Goal: Information Seeking & Learning: Find specific page/section

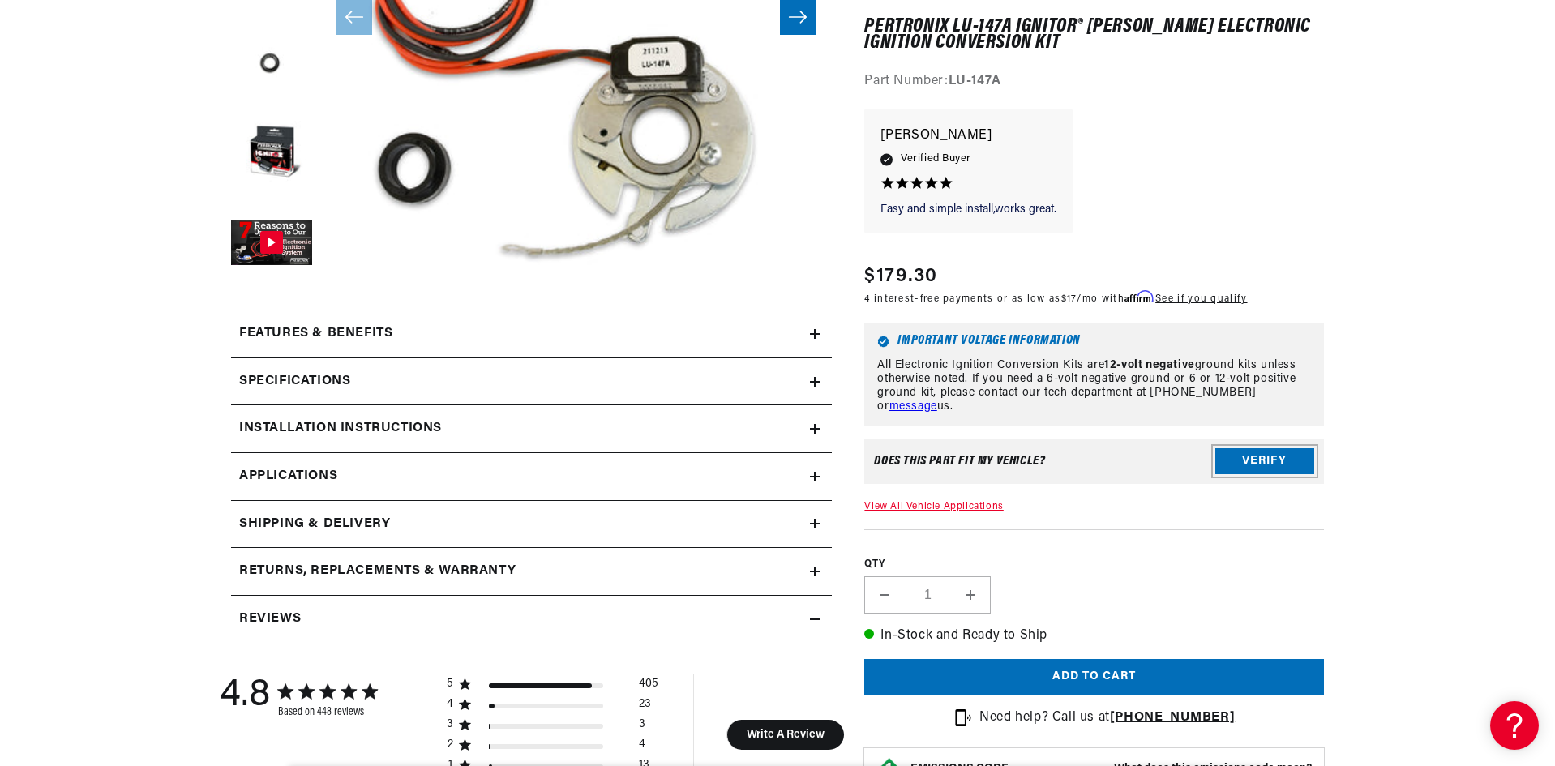
click at [1260, 460] on button "Verify" at bounding box center [1265, 462] width 99 height 26
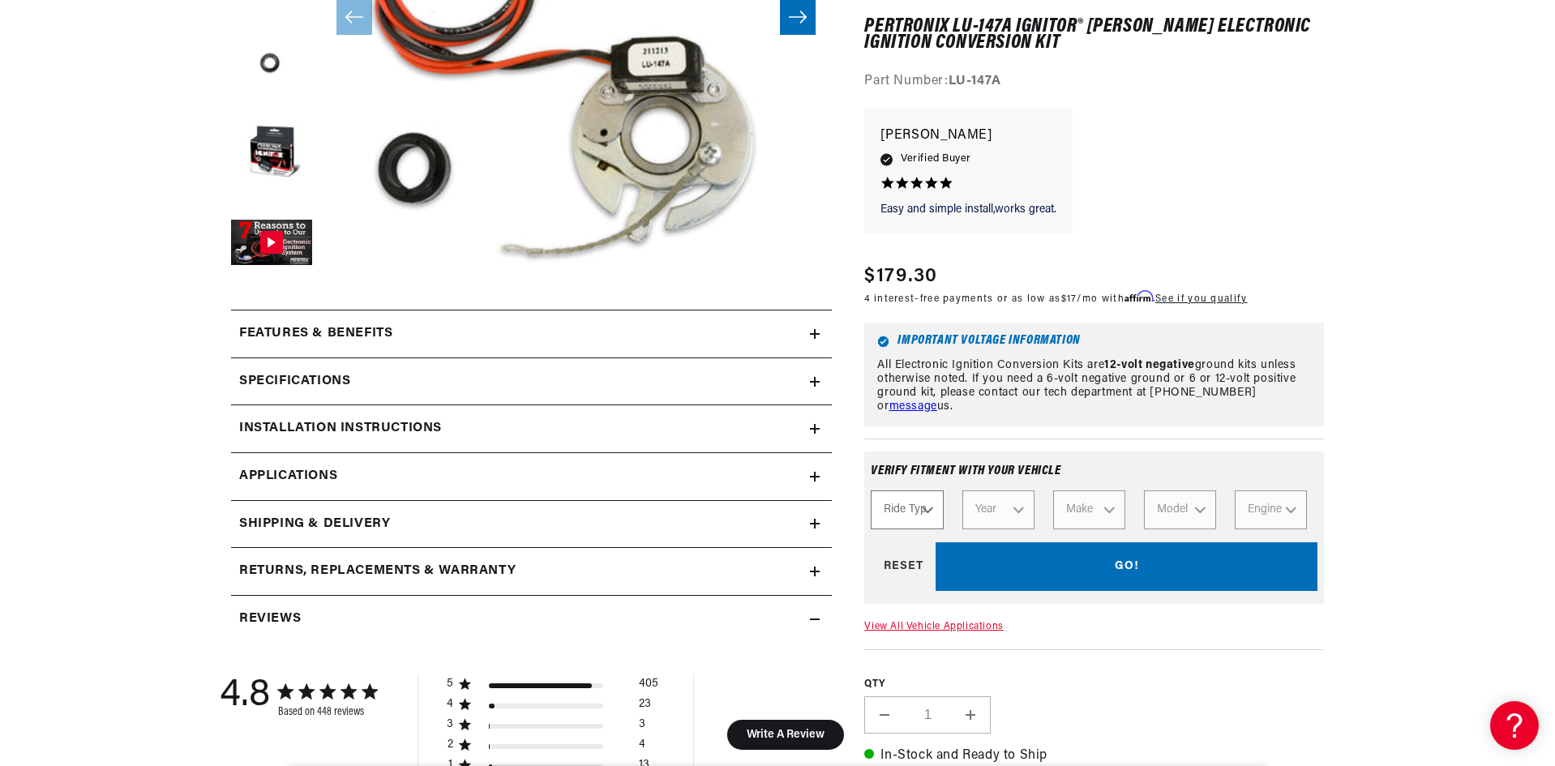
click at [930, 513] on select "Ride Type Automotive Agricultural Industrial Marine Motorcycle" at bounding box center [907, 510] width 72 height 39
select select "Automotive"
click at [871, 491] on select "Ride Type Automotive Agricultural Industrial Marine Motorcycle" at bounding box center [907, 510] width 72 height 39
select select "Automotive"
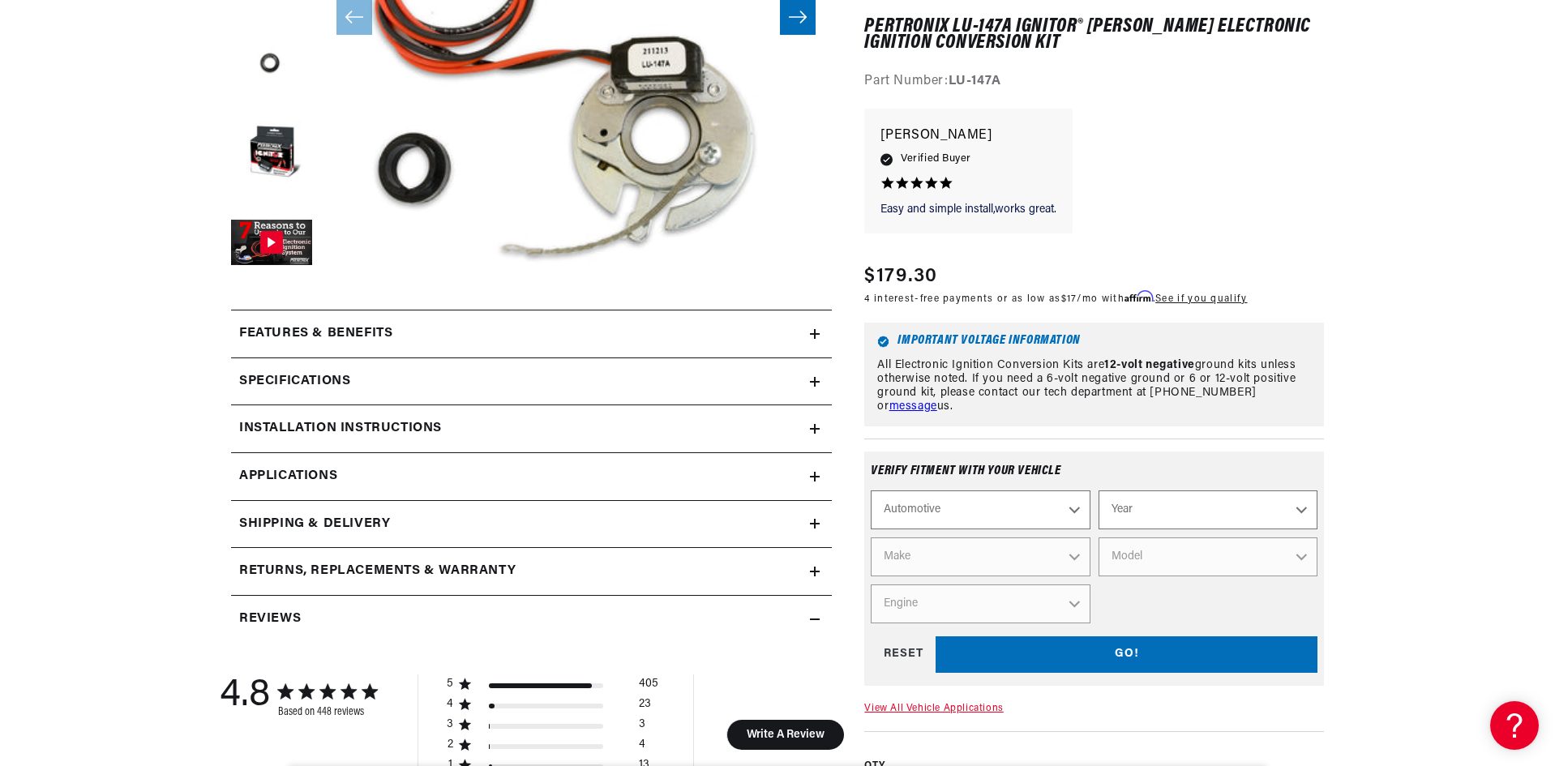
scroll to position [0, 491]
click at [1300, 509] on select "Year 2024 2023 2022 2021 2020 2019 2018 2017 2016 2015 2014 2013 2012 2011 2010…" at bounding box center [1208, 510] width 219 height 39
select select "1980"
click at [1099, 491] on select "Year 2024 2023 2022 2021 2020 2019 2018 2017 2016 2015 2014 2013 2012 2011 2010…" at bounding box center [1208, 510] width 219 height 39
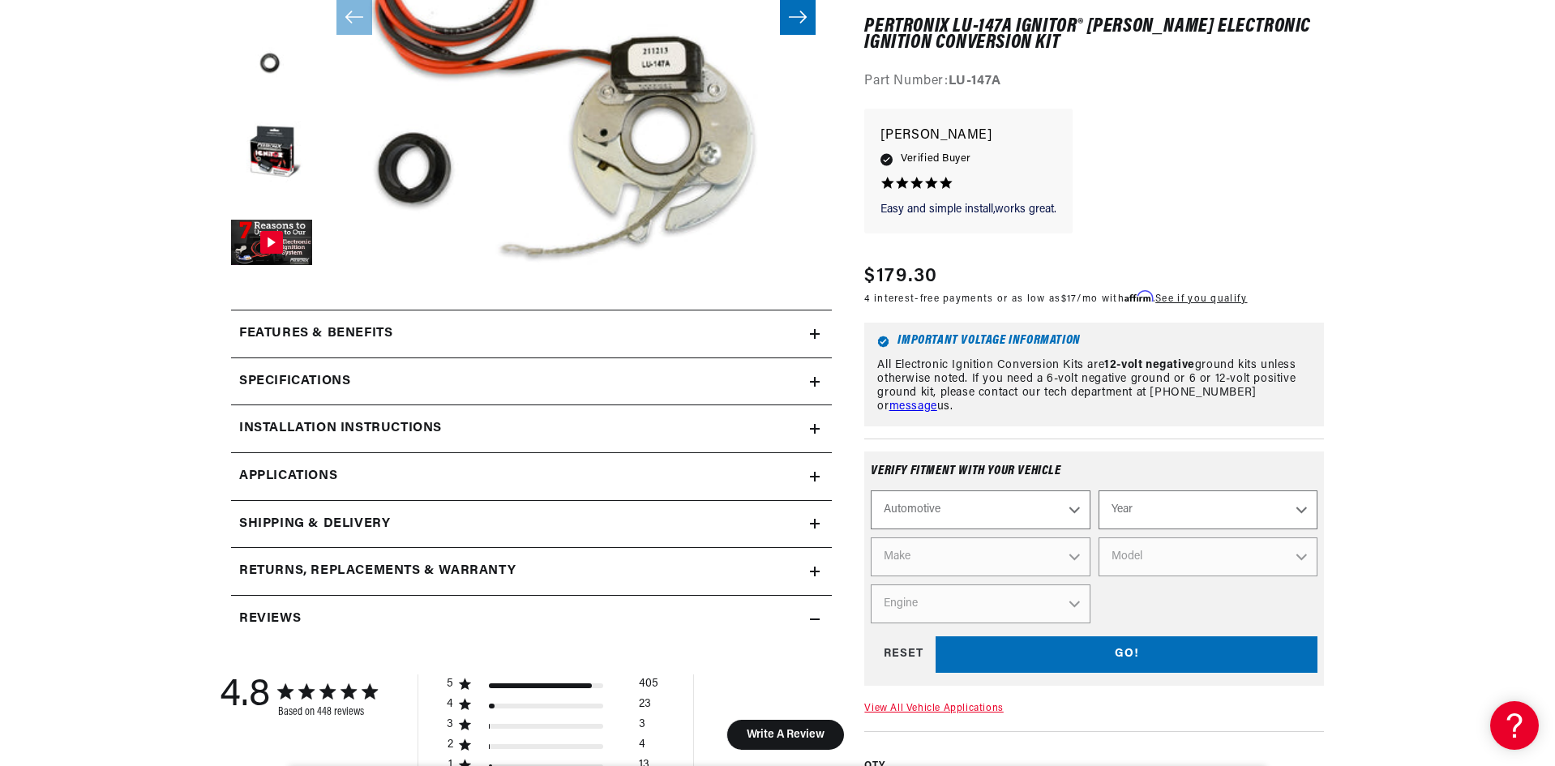
select select "1980"
click at [1077, 558] on select "Make Alfa Romeo American Motors Audi Avanti Buick Cadillac Checker Chevrolet Ch…" at bounding box center [980, 557] width 219 height 39
select select "Triumph"
click at [871, 538] on select "Make Alfa Romeo American Motors Audi Avanti Buick Cadillac Checker Chevrolet Ch…" at bounding box center [980, 557] width 219 height 39
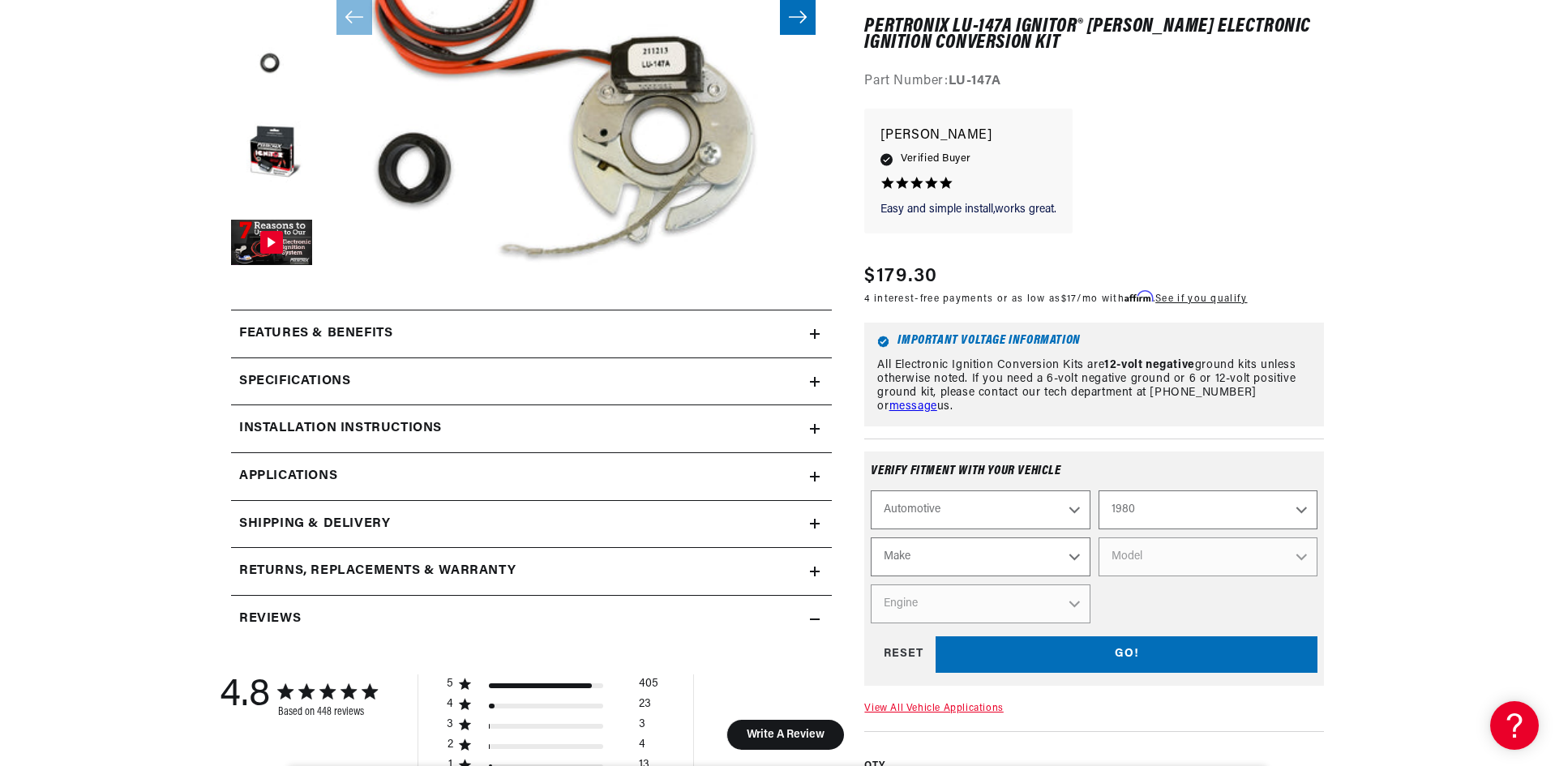
select select "Triumph"
click at [1301, 554] on select "Model Spitfire TR7" at bounding box center [1208, 557] width 219 height 39
select select "TR7"
click at [1099, 538] on select "Model Spitfire TR7" at bounding box center [1208, 557] width 219 height 39
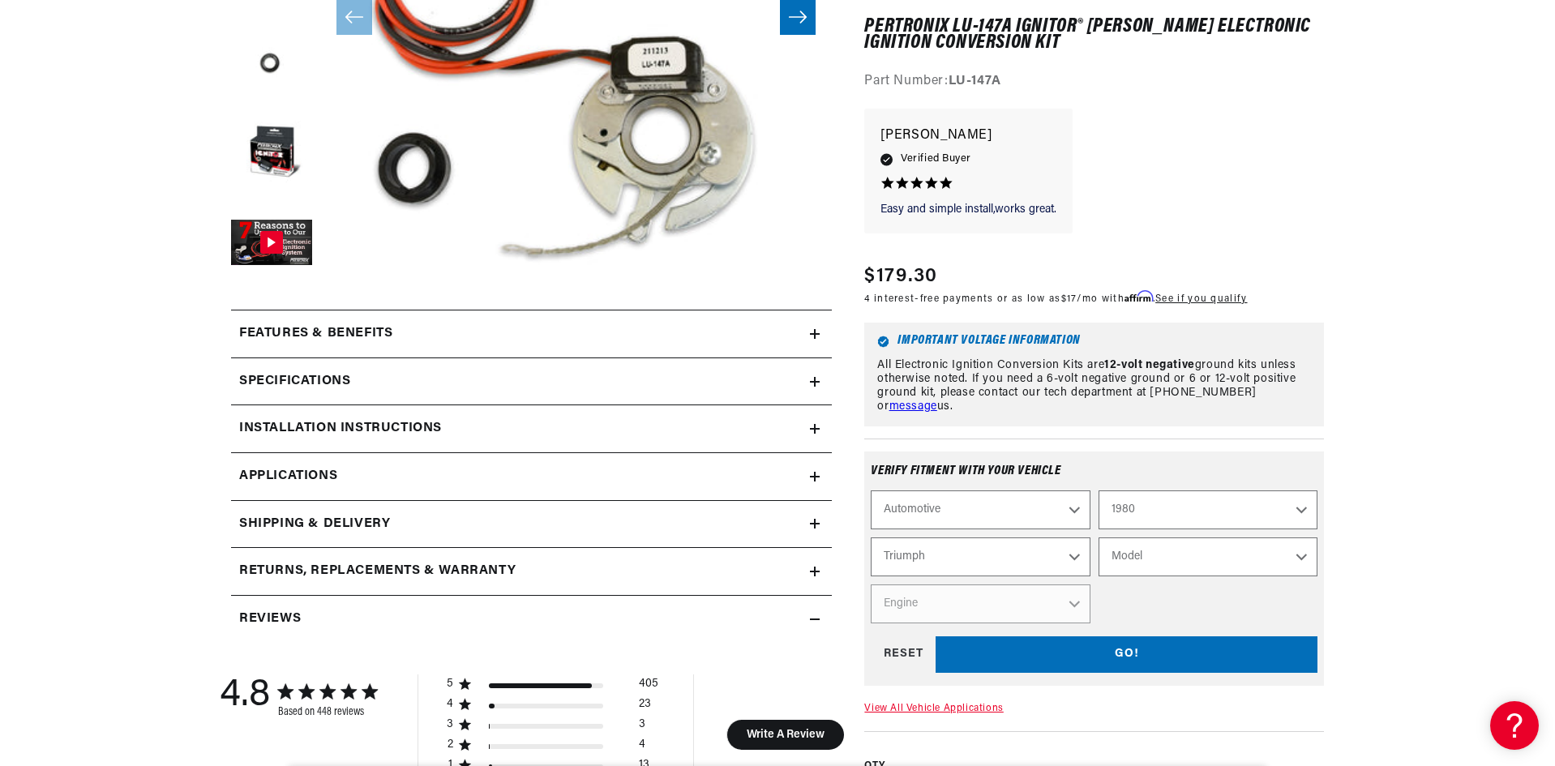
select select "TR7"
click at [1076, 602] on select "Engine 2.0L" at bounding box center [980, 604] width 219 height 39
select select "2.0L"
click at [871, 585] on select "Engine 2.0L" at bounding box center [980, 604] width 219 height 39
select select "Engine"
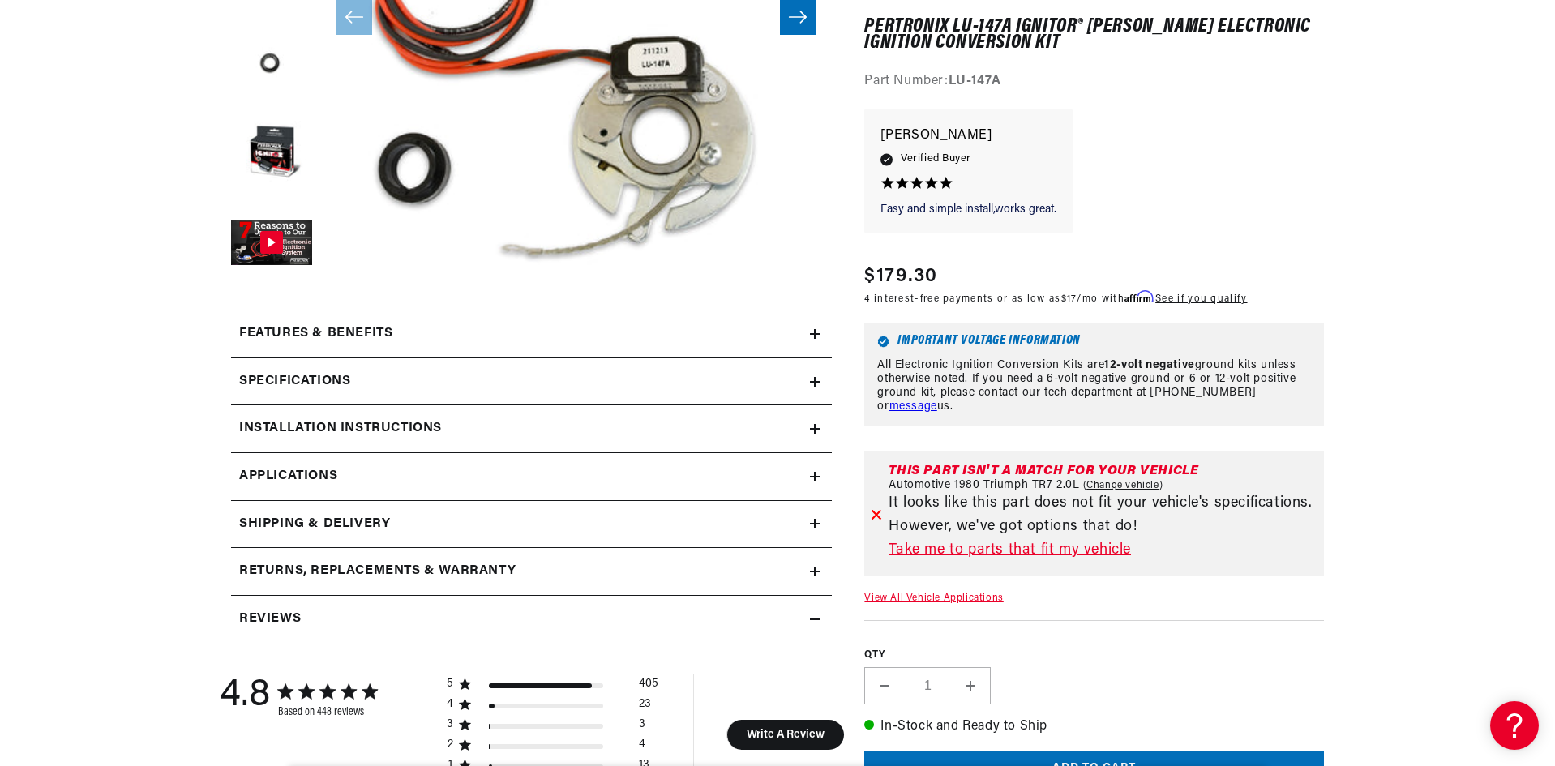
click at [1005, 551] on link "Take me to parts that fit my vehicle" at bounding box center [1103, 551] width 429 height 24
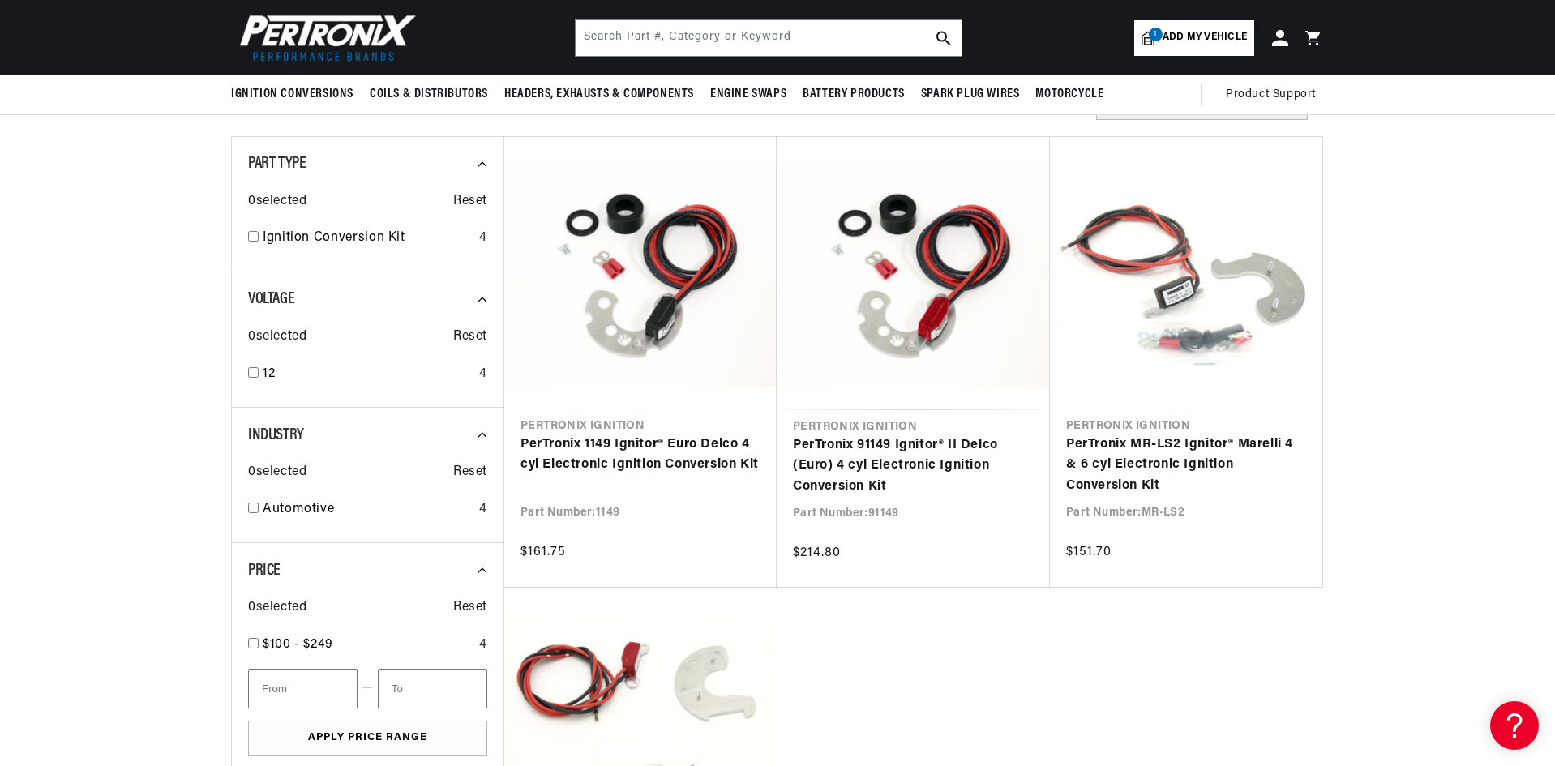
scroll to position [162, 0]
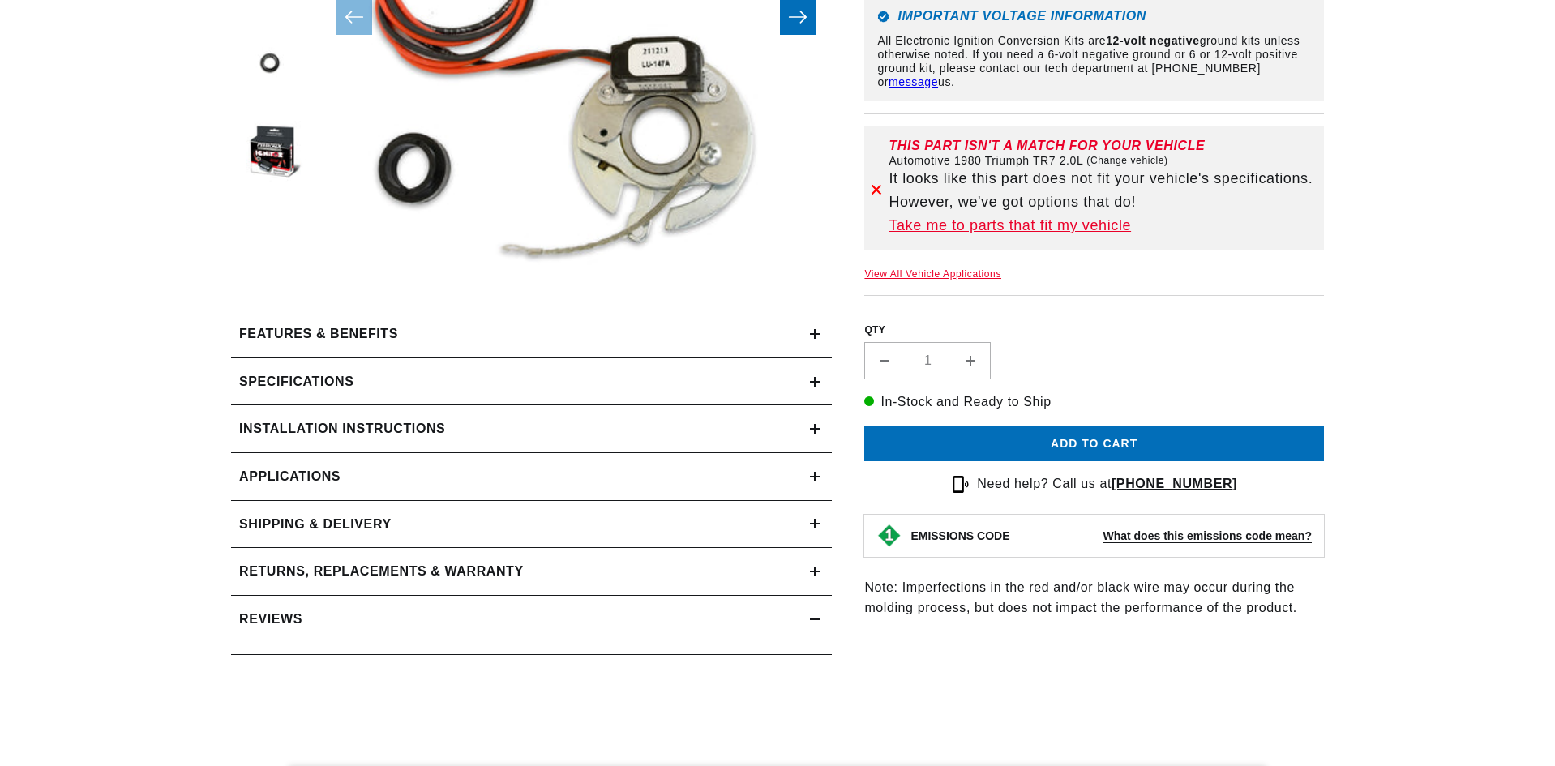
scroll to position [487, 0]
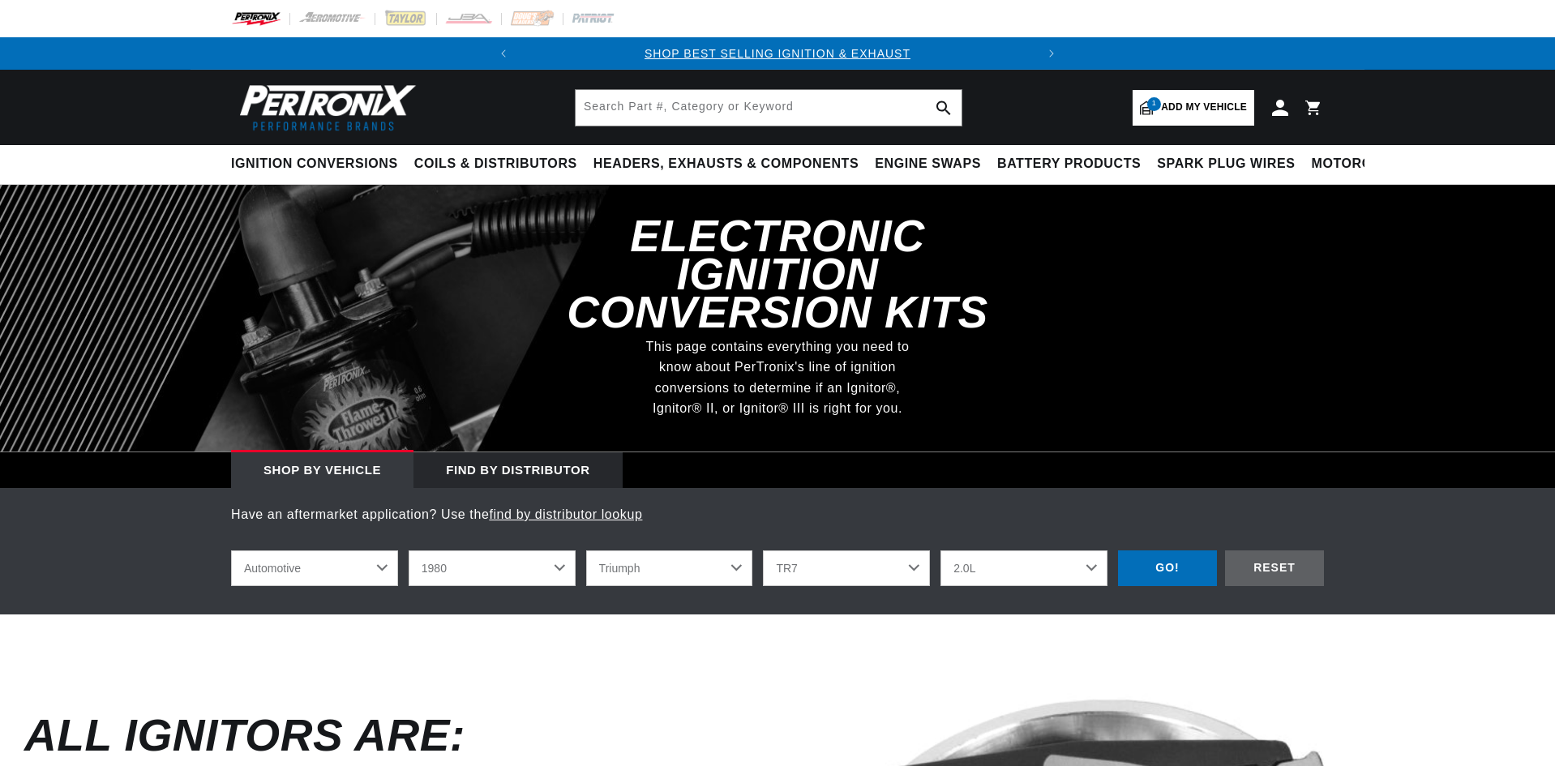
select select "1980"
select select "Triumph"
select select "TR7"
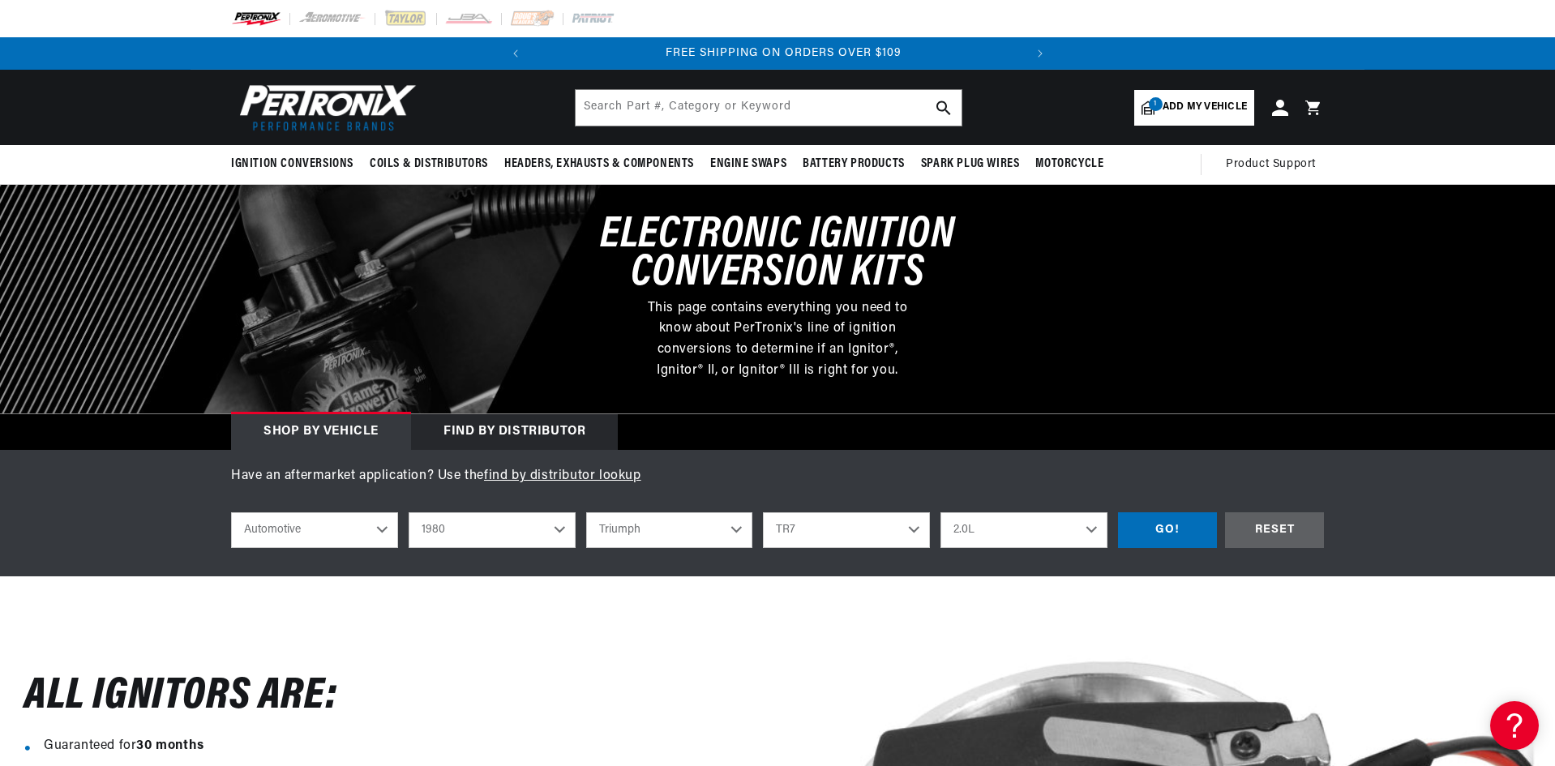
scroll to position [0, 491]
click at [1168, 525] on div "GO!" at bounding box center [1167, 530] width 99 height 36
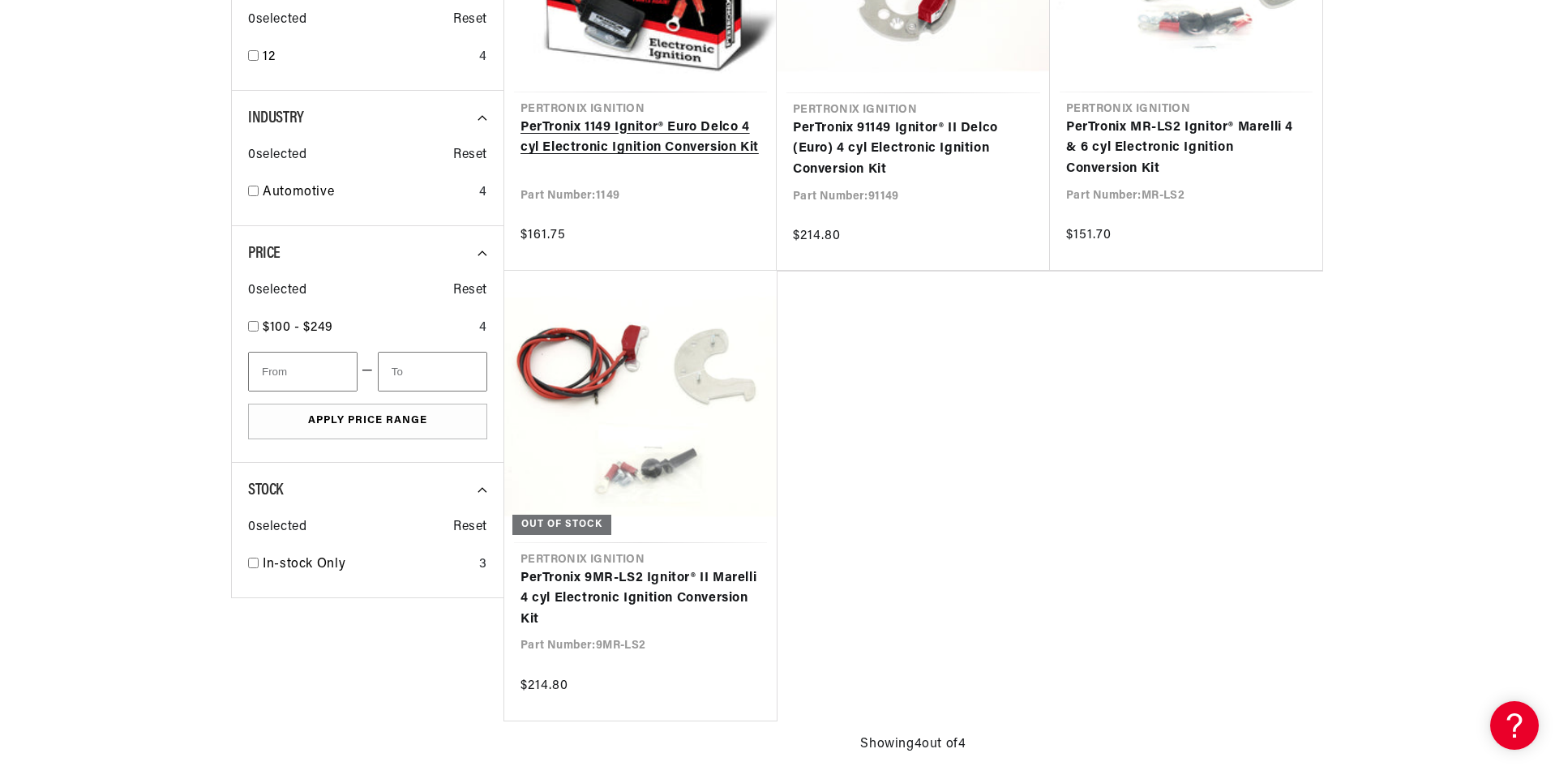
scroll to position [0, 491]
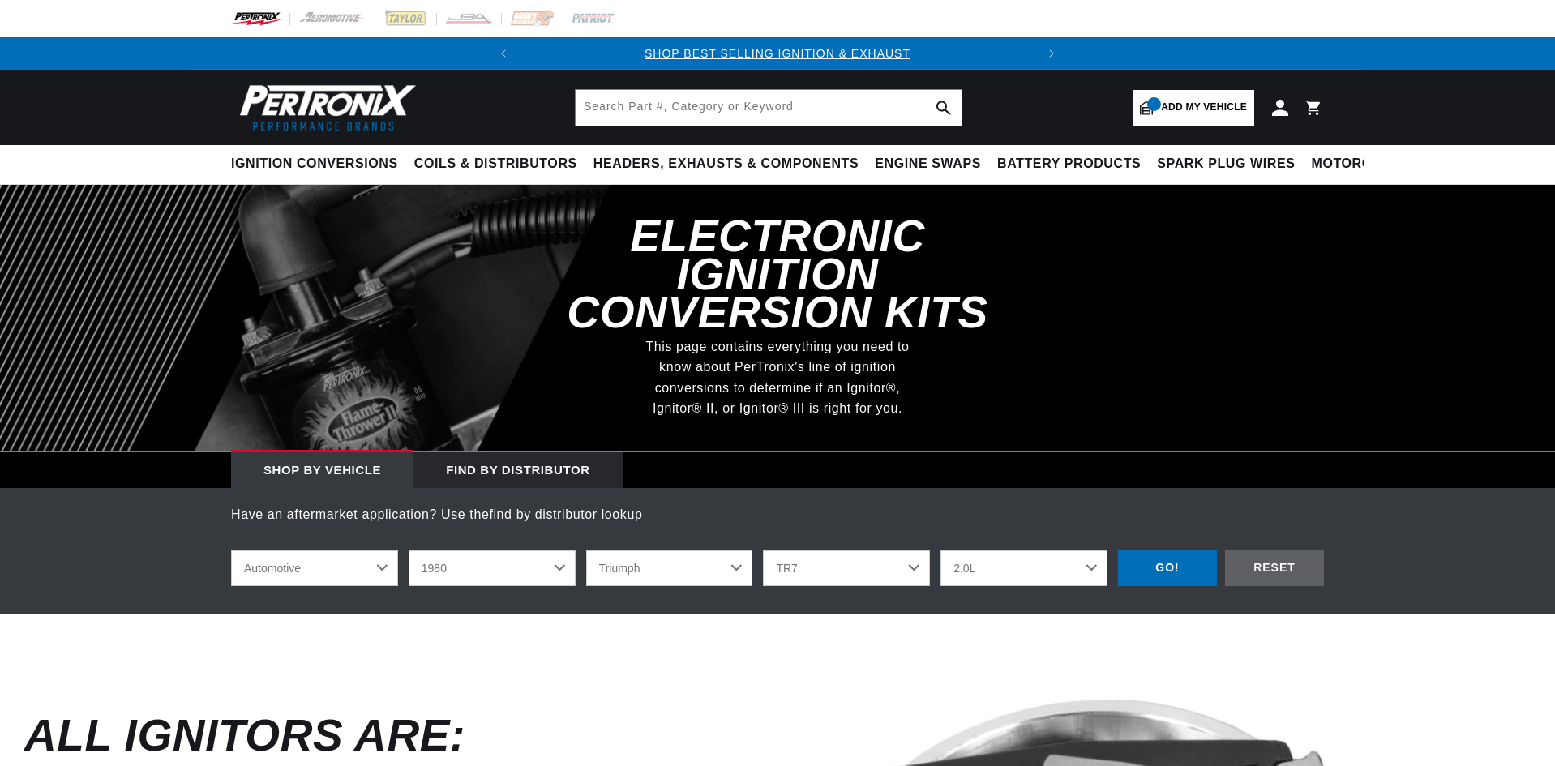
select select "1980"
select select "Triumph"
select select "TR7"
